Goal: Information Seeking & Learning: Learn about a topic

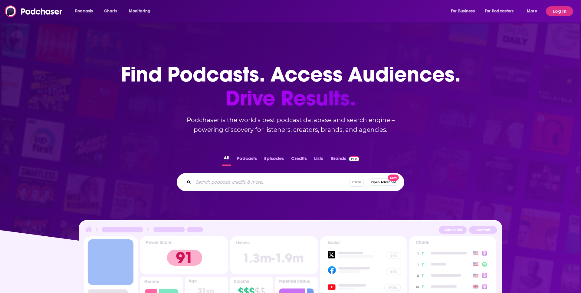
click at [279, 181] on input "Search podcasts, credits, & more..." at bounding box center [272, 182] width 156 height 10
click at [567, 11] on button "Log In" at bounding box center [559, 11] width 27 height 10
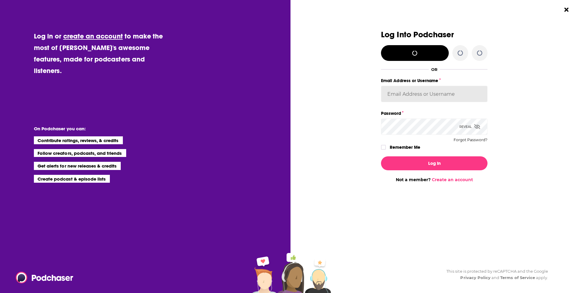
type input "bjonesvested"
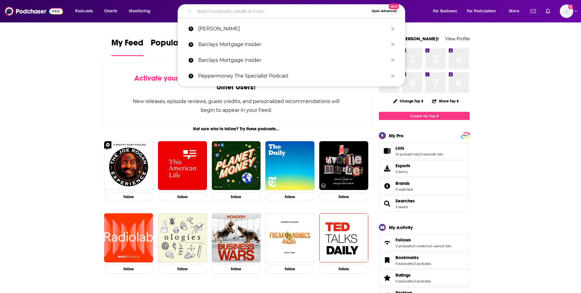
click at [243, 9] on input "Search podcasts, credits, & more..." at bounding box center [281, 11] width 175 height 10
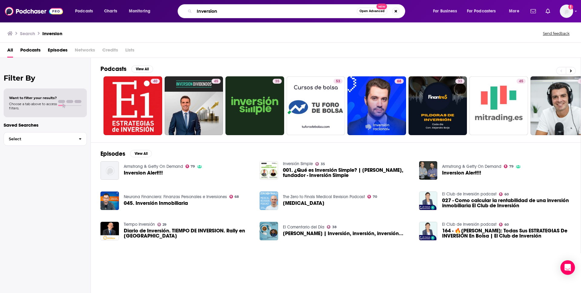
click at [296, 12] on input "Inversion" at bounding box center [275, 11] width 163 height 10
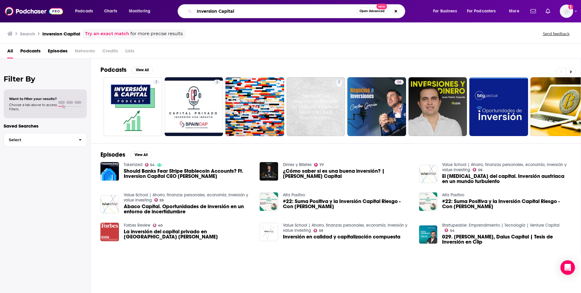
drag, startPoint x: 247, startPoint y: 8, endPoint x: 177, endPoint y: 5, distance: 70.0
click at [194, 6] on input "Inversion Capital" at bounding box center [275, 11] width 163 height 10
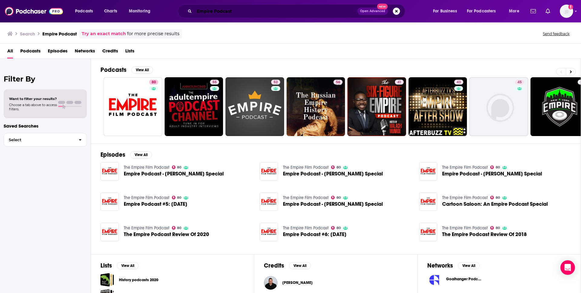
click at [219, 14] on input "Empire Podcast" at bounding box center [275, 11] width 163 height 10
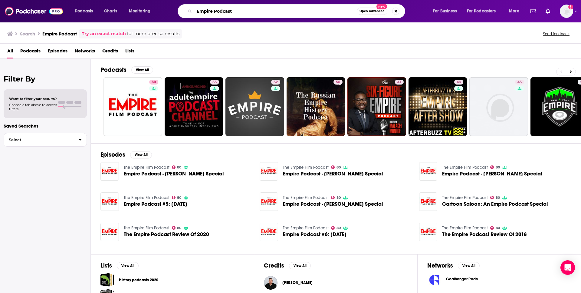
click at [219, 14] on input "Empire Podcast" at bounding box center [275, 11] width 163 height 10
type input "Empire blockworks"
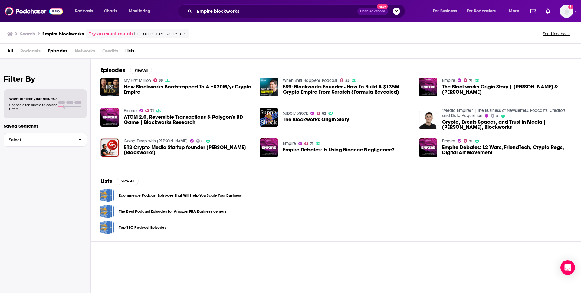
click at [292, 142] on link "Empire" at bounding box center [289, 143] width 13 height 5
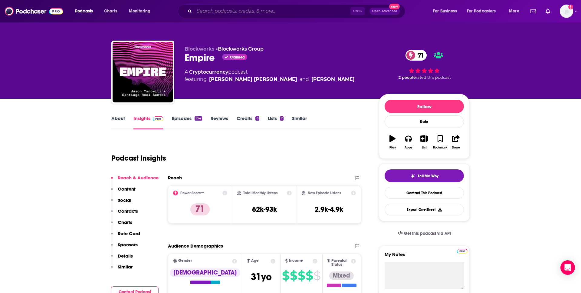
click at [222, 15] on input "Search podcasts, credits, & more..." at bounding box center [272, 11] width 156 height 10
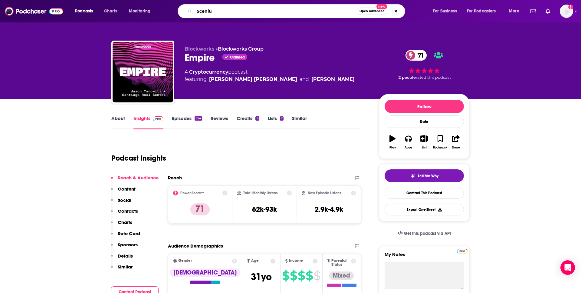
type input "Scenius"
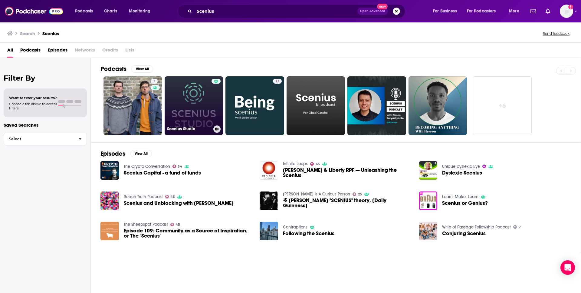
click at [208, 94] on link "Scenius Studio" at bounding box center [194, 105] width 59 height 59
